Goal: Find specific page/section: Find specific page/section

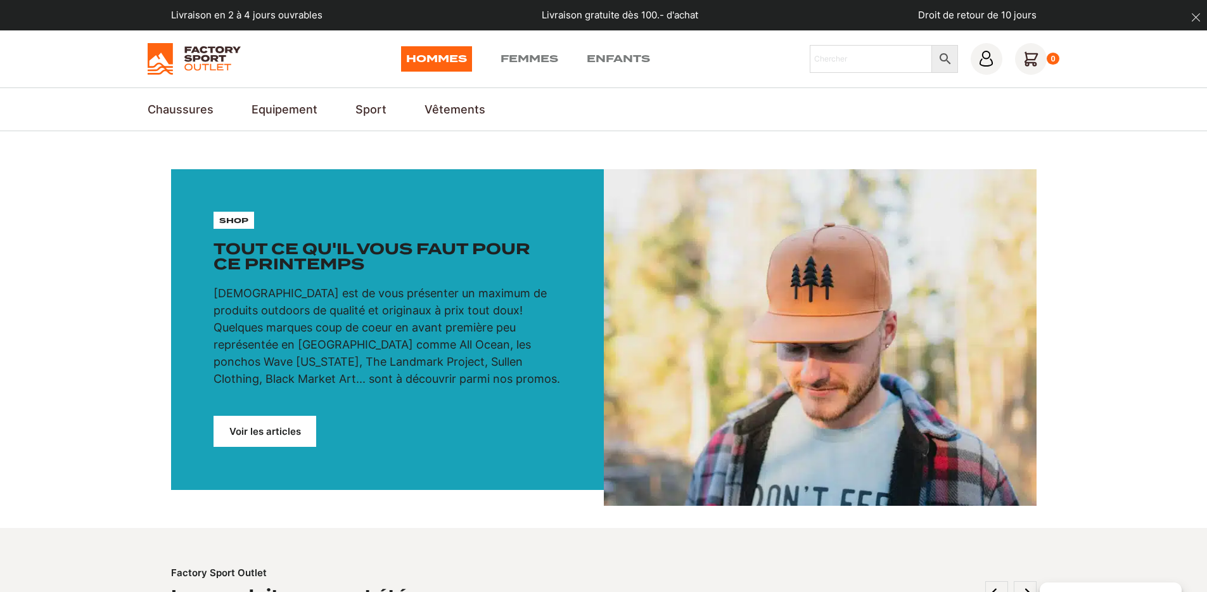
click at [190, 66] on img at bounding box center [194, 59] width 93 height 32
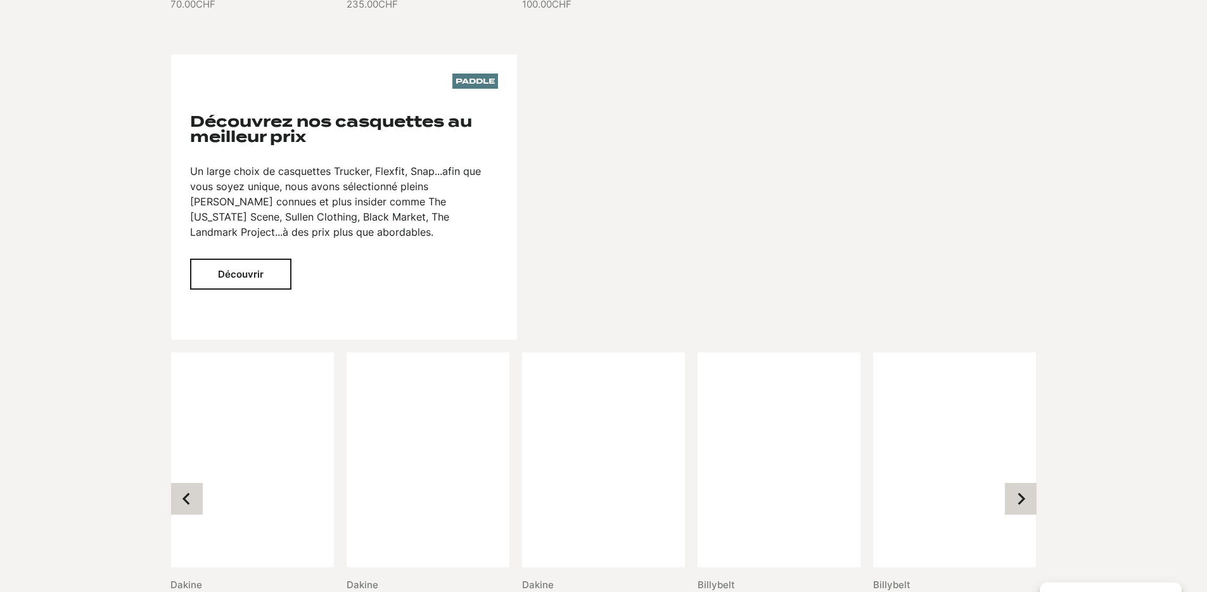
scroll to position [1849, 0]
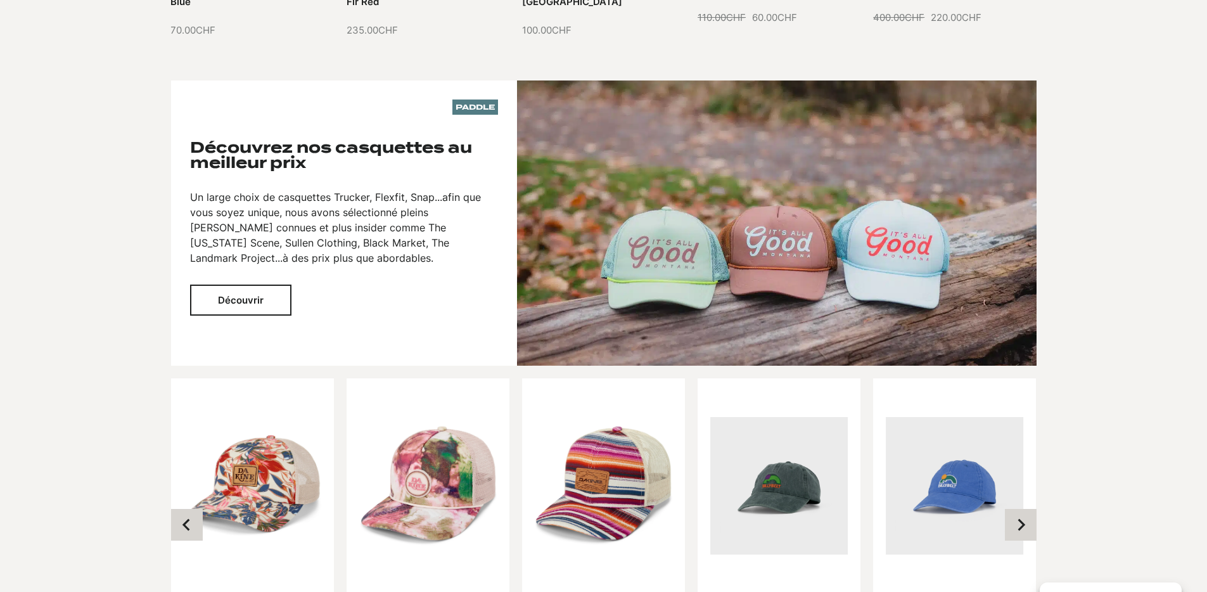
drag, startPoint x: 439, startPoint y: 109, endPoint x: 491, endPoint y: 95, distance: 53.8
click at [491, 95] on div "Paddle Découvrez nos casquettes au meilleur prix Un large choix de casquettes T…" at bounding box center [344, 222] width 346 height 285
click at [481, 106] on p "Paddle" at bounding box center [476, 107] width 46 height 15
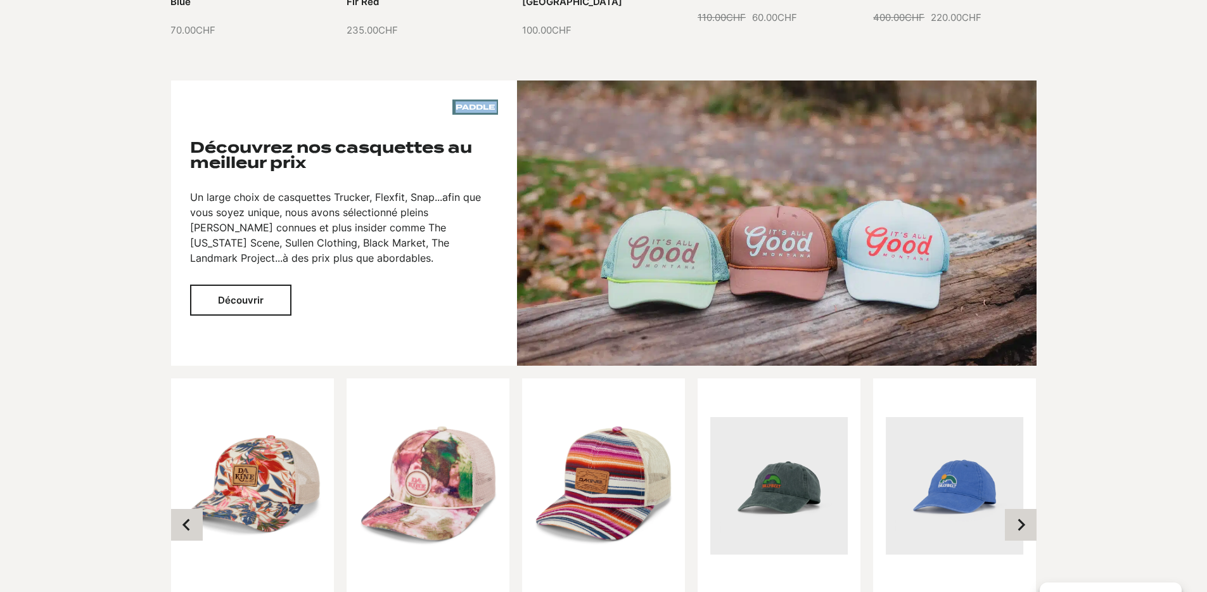
click at [481, 106] on p "Paddle" at bounding box center [476, 107] width 46 height 15
click at [278, 127] on div "Paddle Découvrez nos casquettes au meilleur prix Un large choix de casquettes T…" at bounding box center [344, 222] width 346 height 285
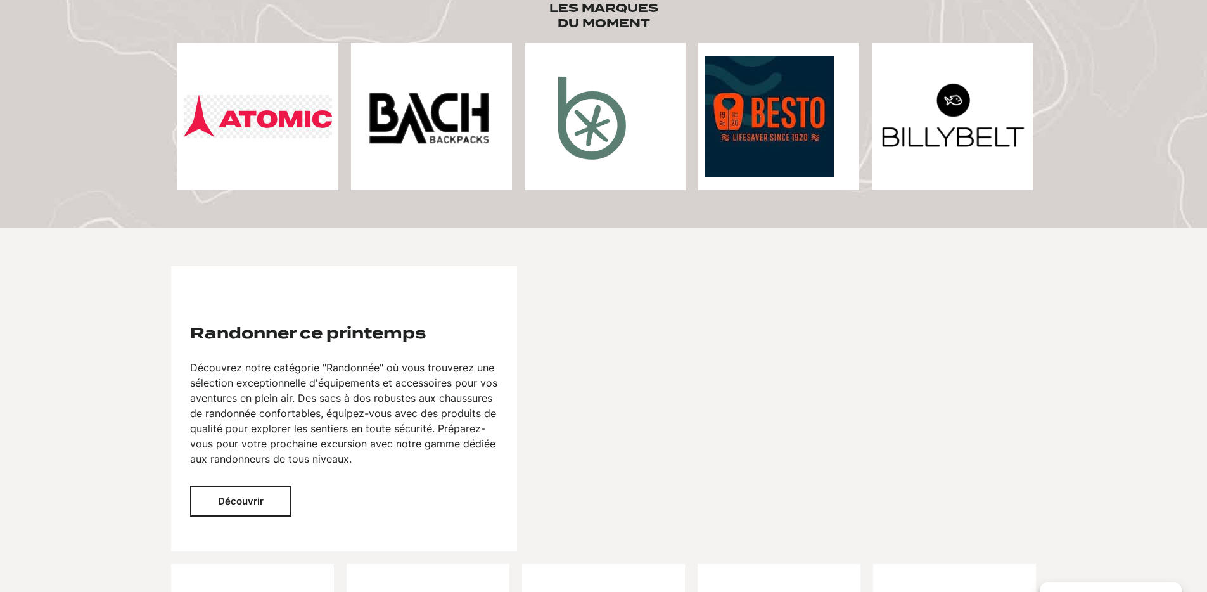
scroll to position [0, 0]
